Goal: Book appointment/travel/reservation

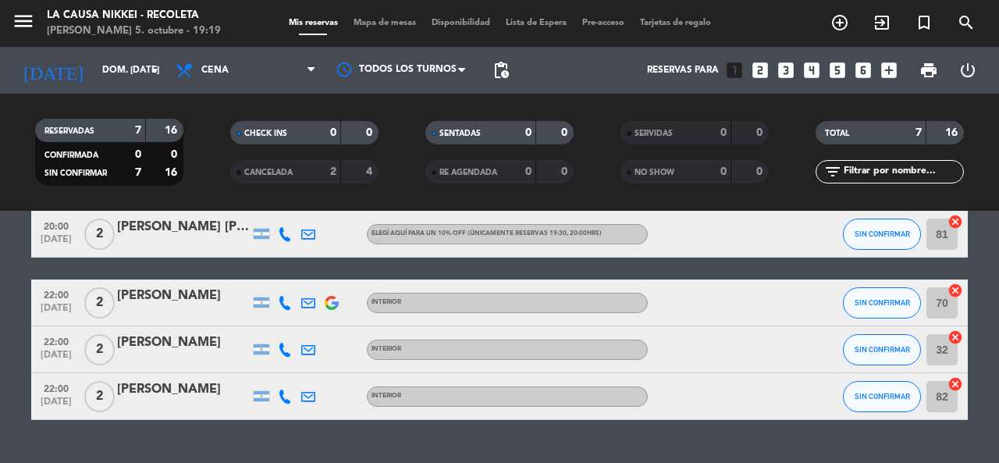
scroll to position [269, 0]
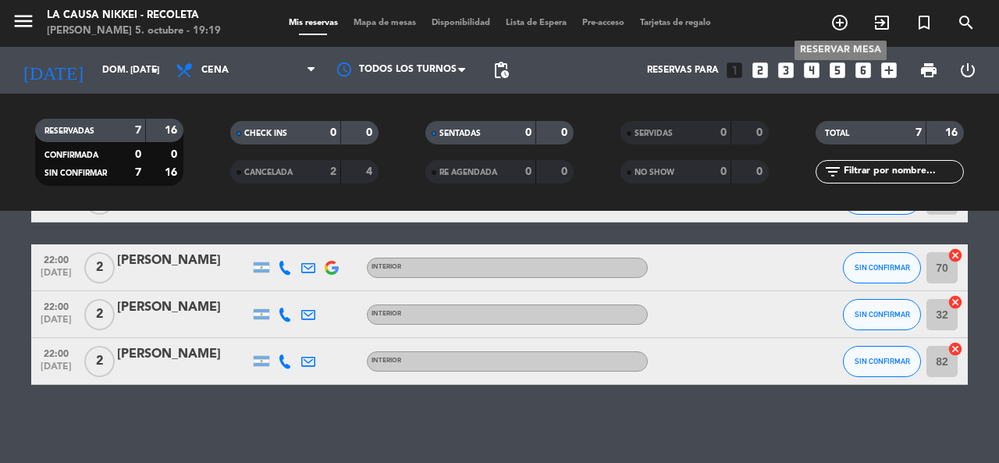
click at [844, 18] on icon "add_circle_outline" at bounding box center [840, 22] width 19 height 19
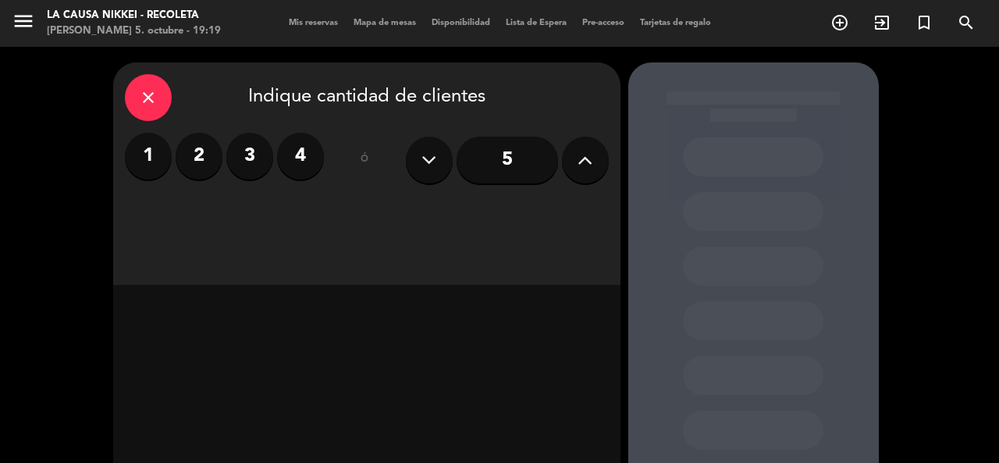
click at [208, 149] on label "2" at bounding box center [199, 156] width 47 height 47
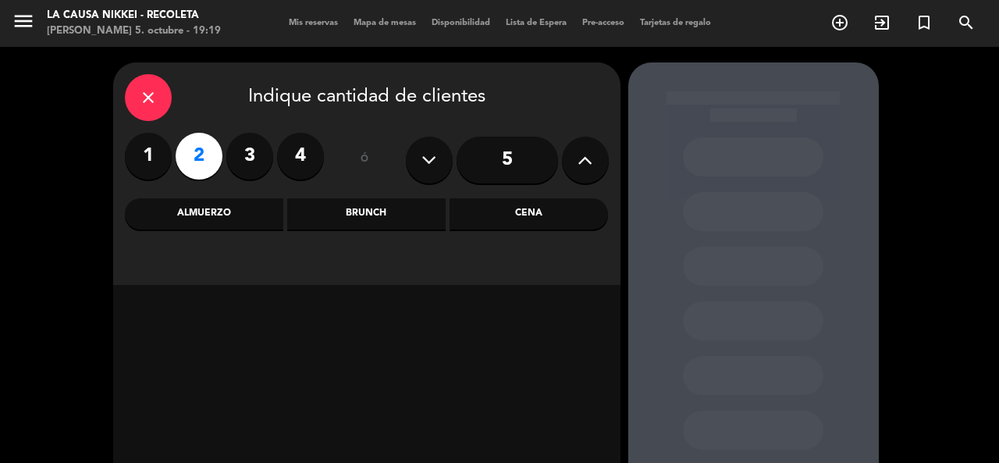
click at [510, 212] on div "Cena" at bounding box center [529, 213] width 158 height 31
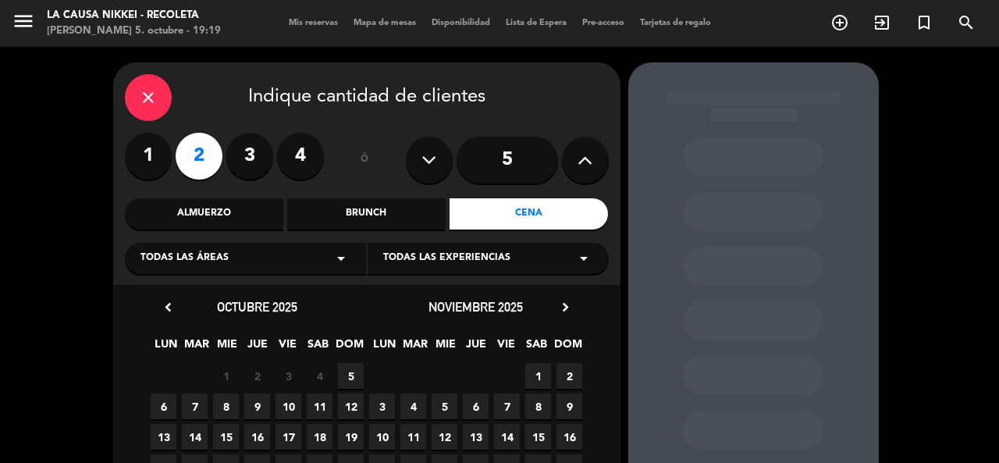
click at [354, 378] on span "5" at bounding box center [351, 376] width 26 height 26
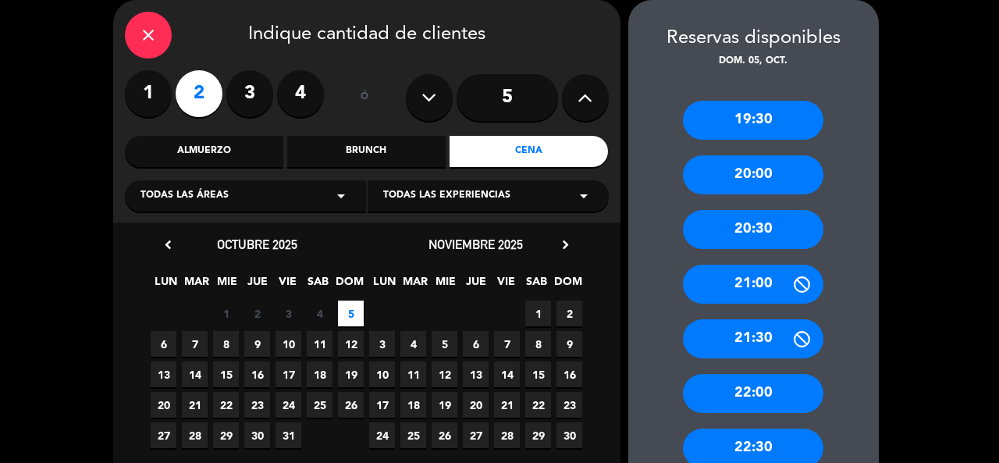
click at [756, 229] on div "20:30" at bounding box center [753, 229] width 141 height 39
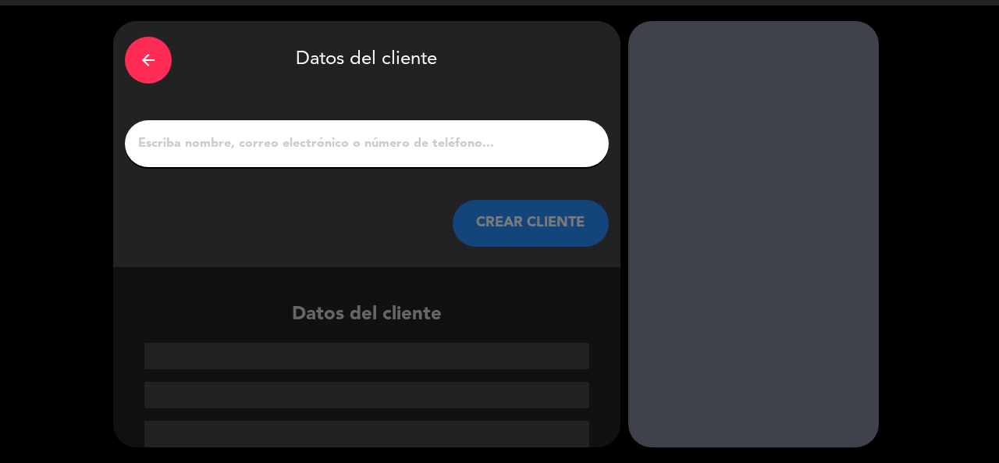
scroll to position [41, 0]
click at [332, 144] on input "1" at bounding box center [367, 144] width 461 height 22
paste input "La Causa Nikkei Recoleta Sabores del mundo Código: G2BZHVNC [PERSON_NAME]"
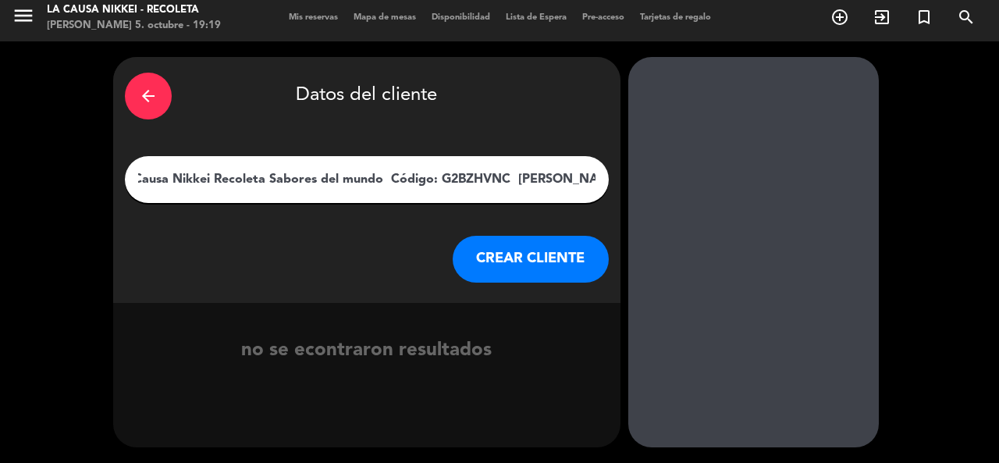
scroll to position [0, 0]
drag, startPoint x: 512, startPoint y: 179, endPoint x: 0, endPoint y: 230, distance: 514.6
click at [0, 230] on div "arrow_back Datos del cliente La Causa Nikkei Recoleta Sabores del mundo Código:…" at bounding box center [499, 252] width 999 height 422
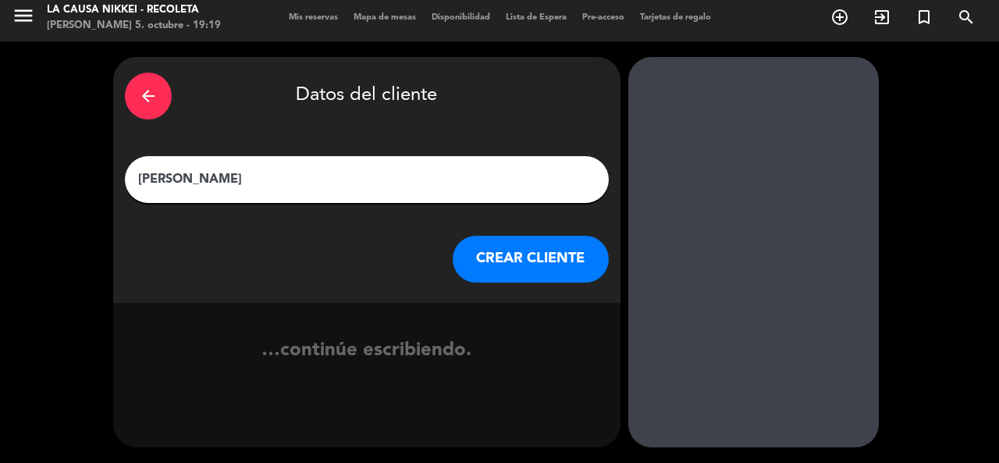
type input "[PERSON_NAME]"
click at [545, 258] on button "CREAR CLIENTE" at bounding box center [531, 259] width 156 height 47
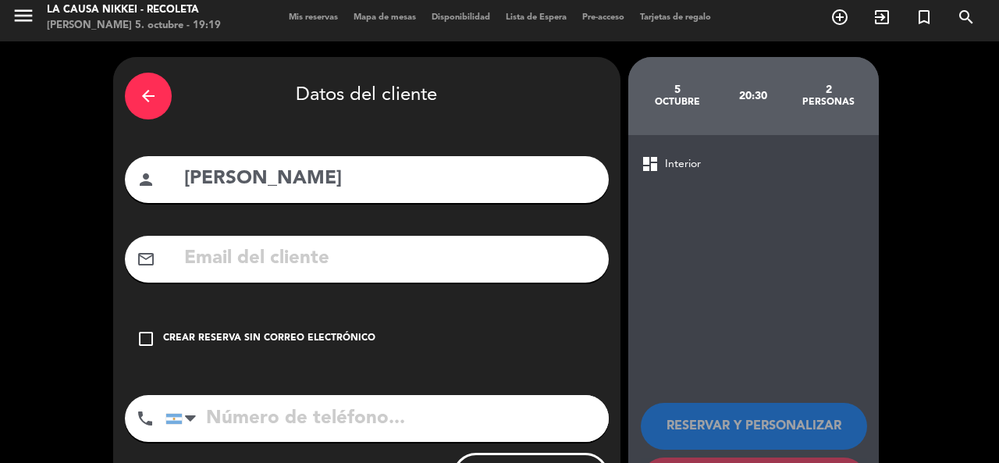
click at [138, 336] on icon "check_box_outline_blank" at bounding box center [146, 338] width 19 height 19
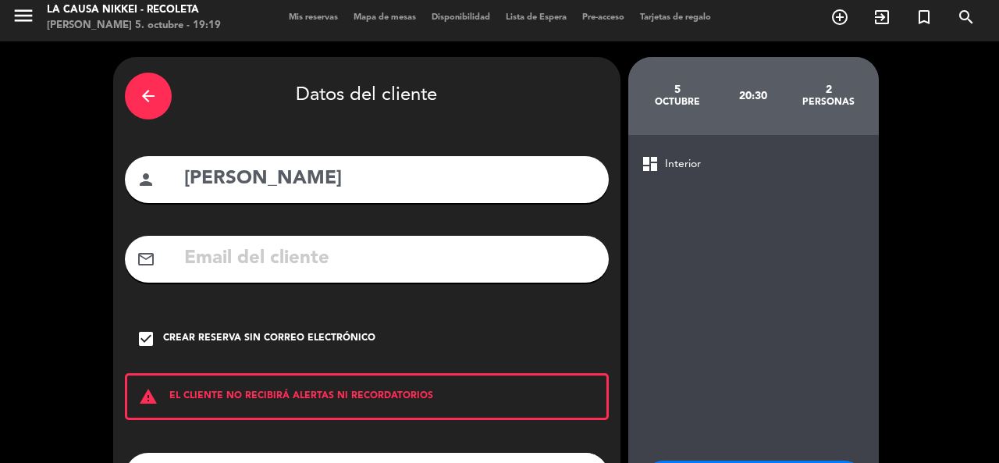
scroll to position [139, 0]
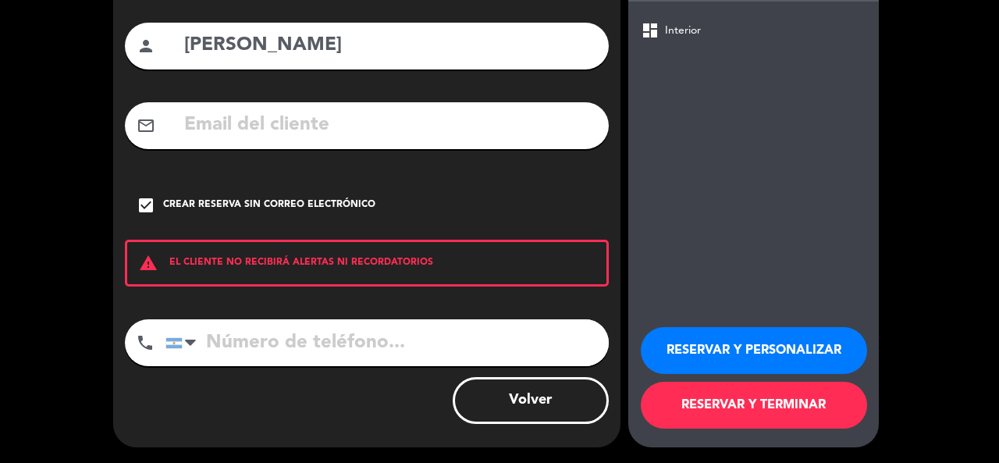
click at [718, 345] on button "RESERVAR Y PERSONALIZAR" at bounding box center [754, 350] width 226 height 47
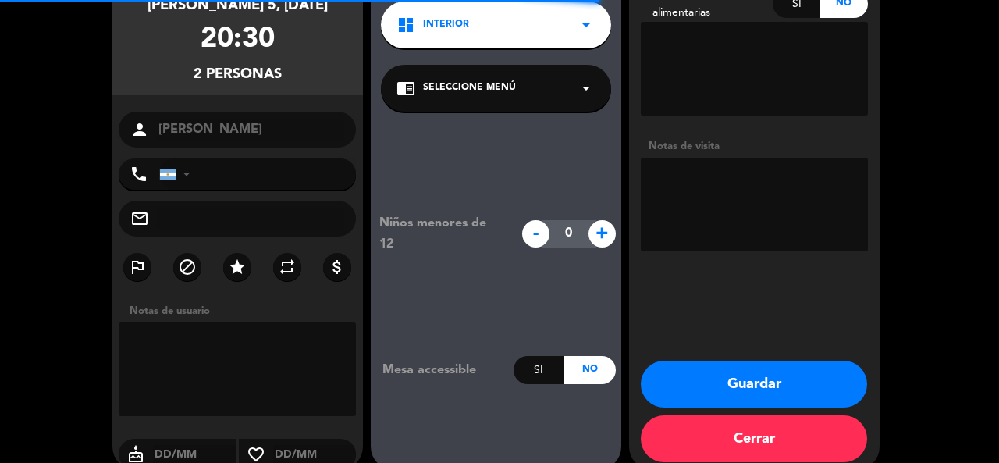
scroll to position [62, 0]
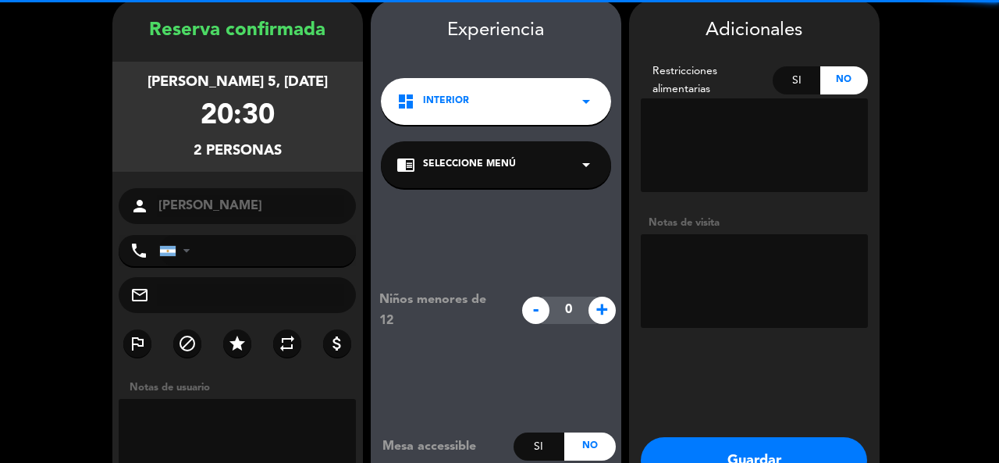
click at [751, 258] on textarea at bounding box center [754, 281] width 227 height 94
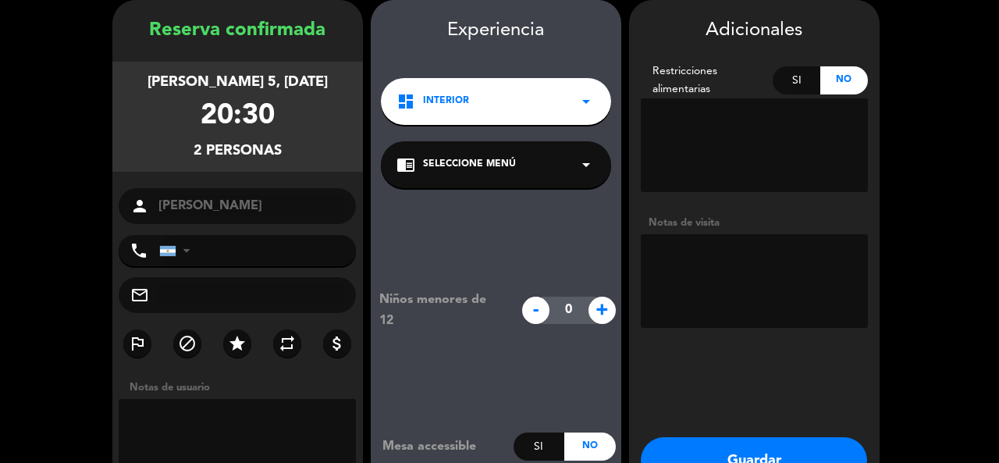
paste textarea "La Causa Nikkei Recoleta Sabores del mundo Código: G2BZHVNC [PERSON_NAME]"
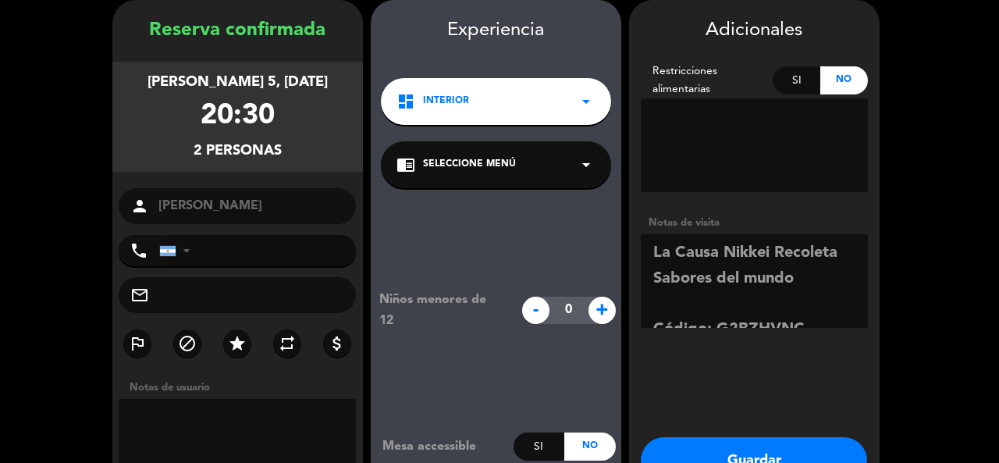
scroll to position [113, 0]
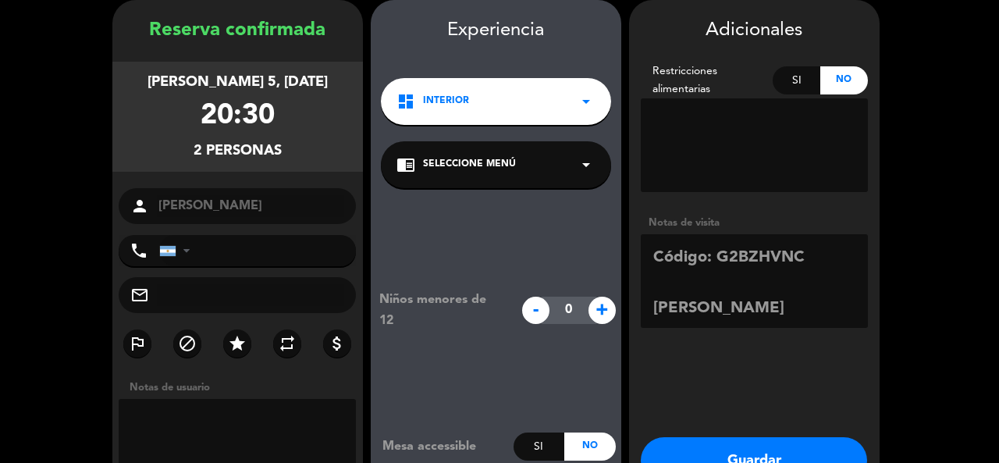
type textarea "La Causa Nikkei Recoleta Sabores del mundo Código: G2BZHVNC [PERSON_NAME]"
click at [774, 454] on button "Guardar" at bounding box center [754, 460] width 226 height 47
